Goal: Transaction & Acquisition: Purchase product/service

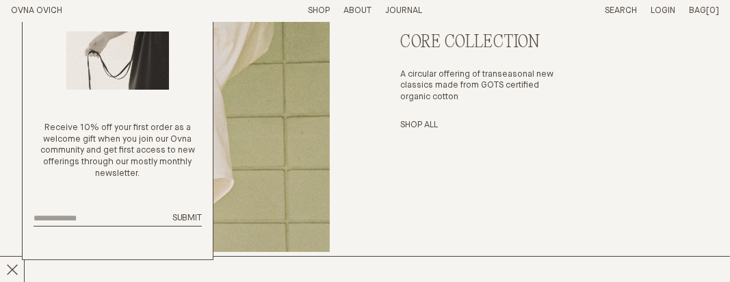
scroll to position [3346, 0]
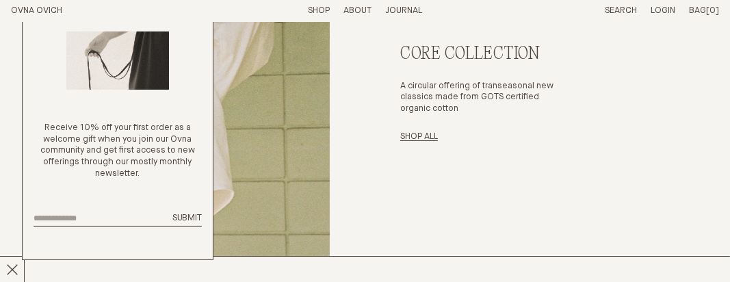
click at [428, 137] on link "Shop All" at bounding box center [419, 136] width 38 height 9
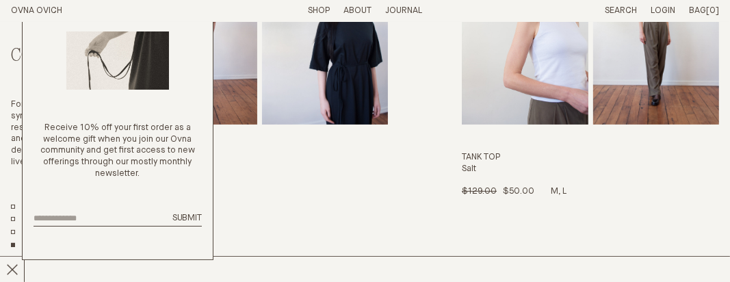
scroll to position [137, 0]
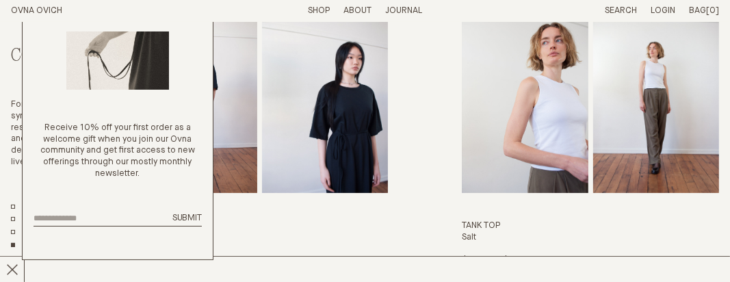
click at [358, 128] on img "Tee Dress" at bounding box center [325, 96] width 126 height 193
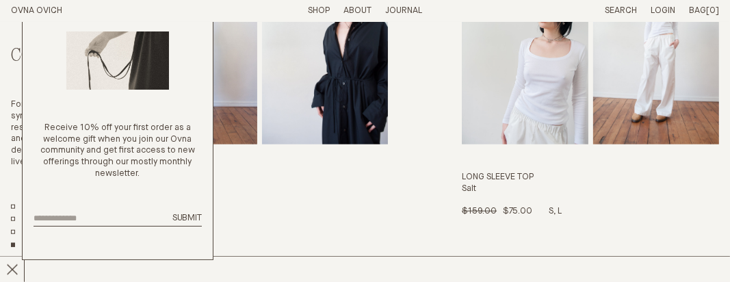
scroll to position [889, 0]
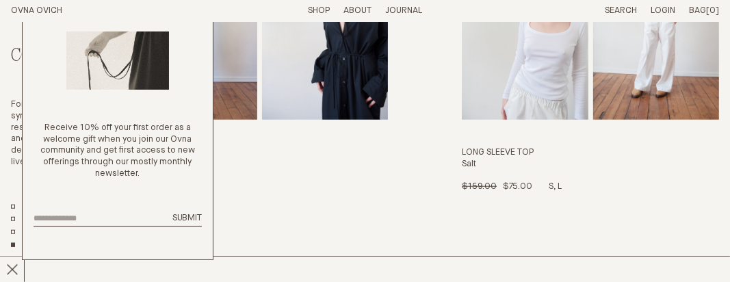
click at [519, 150] on h3 "Long Sleeve Top" at bounding box center [590, 153] width 257 height 12
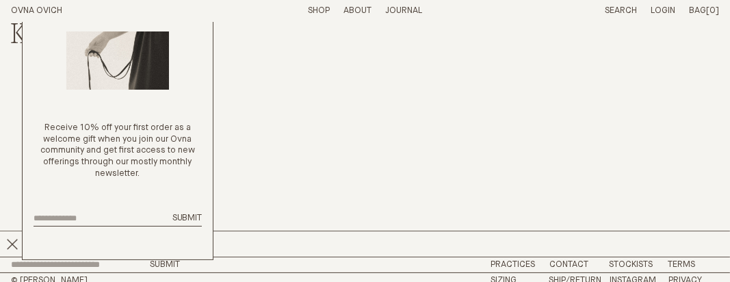
scroll to position [3707, 0]
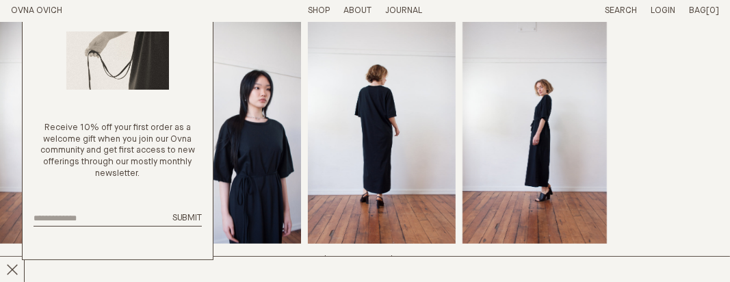
click at [380, 127] on img "3 / 4" at bounding box center [381, 133] width 147 height 222
click at [535, 126] on img "4 / 4" at bounding box center [534, 133] width 145 height 222
click at [315, 8] on link "Shop" at bounding box center [319, 10] width 22 height 9
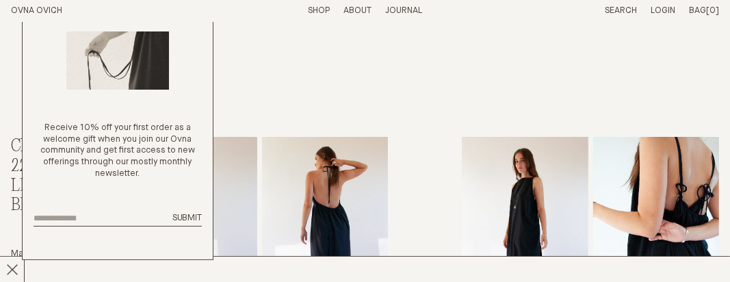
click at [354, 3] on header "OVNA OVICH Menu T: $0.00 Shop About Story Materials Practices Journal Search Lo…" at bounding box center [365, 11] width 730 height 22
click at [352, 13] on p "About" at bounding box center [357, 11] width 28 height 12
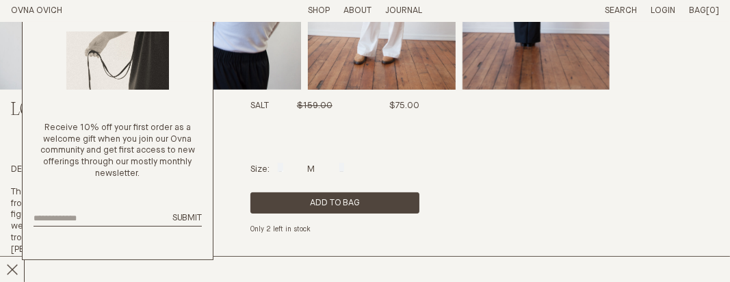
scroll to position [137, 0]
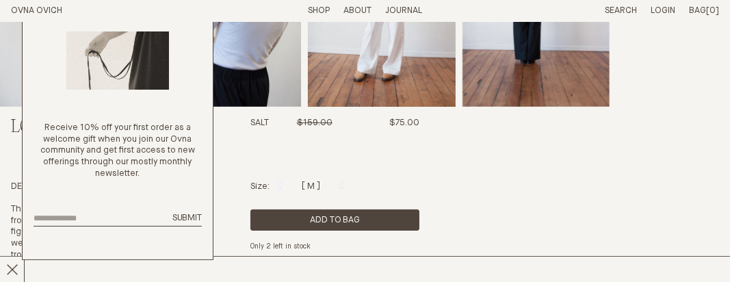
click at [311, 183] on div at bounding box center [311, 184] width 8 height 9
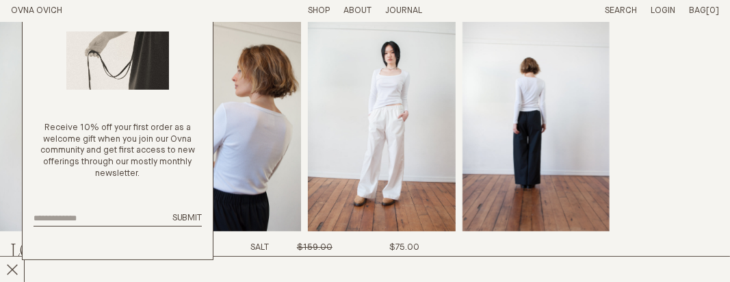
scroll to position [0, 0]
